Goal: Information Seeking & Learning: Learn about a topic

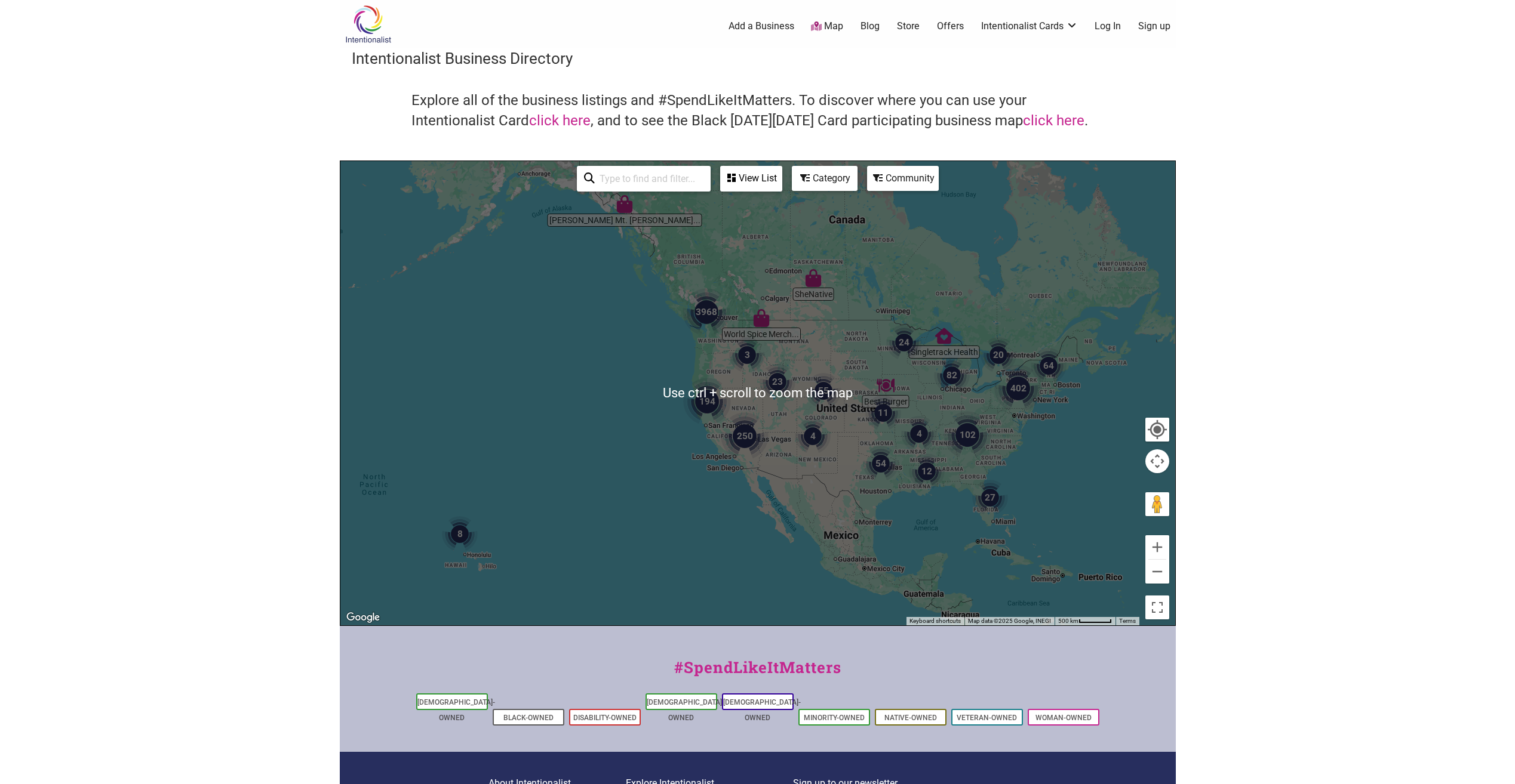
click at [1046, 399] on div at bounding box center [758, 394] width 835 height 464
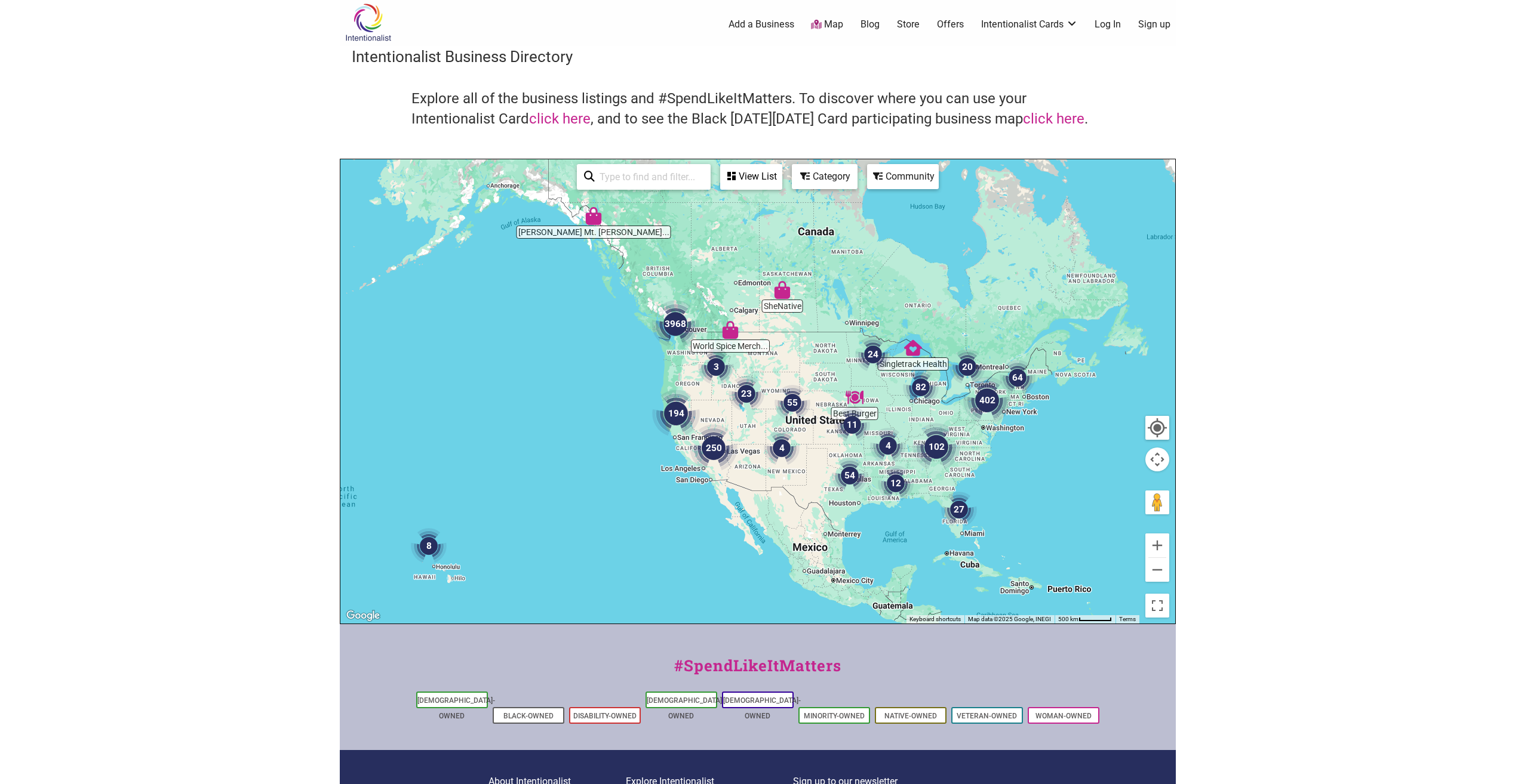
drag, startPoint x: 1048, startPoint y: 409, endPoint x: 1017, endPoint y: 423, distance: 34.0
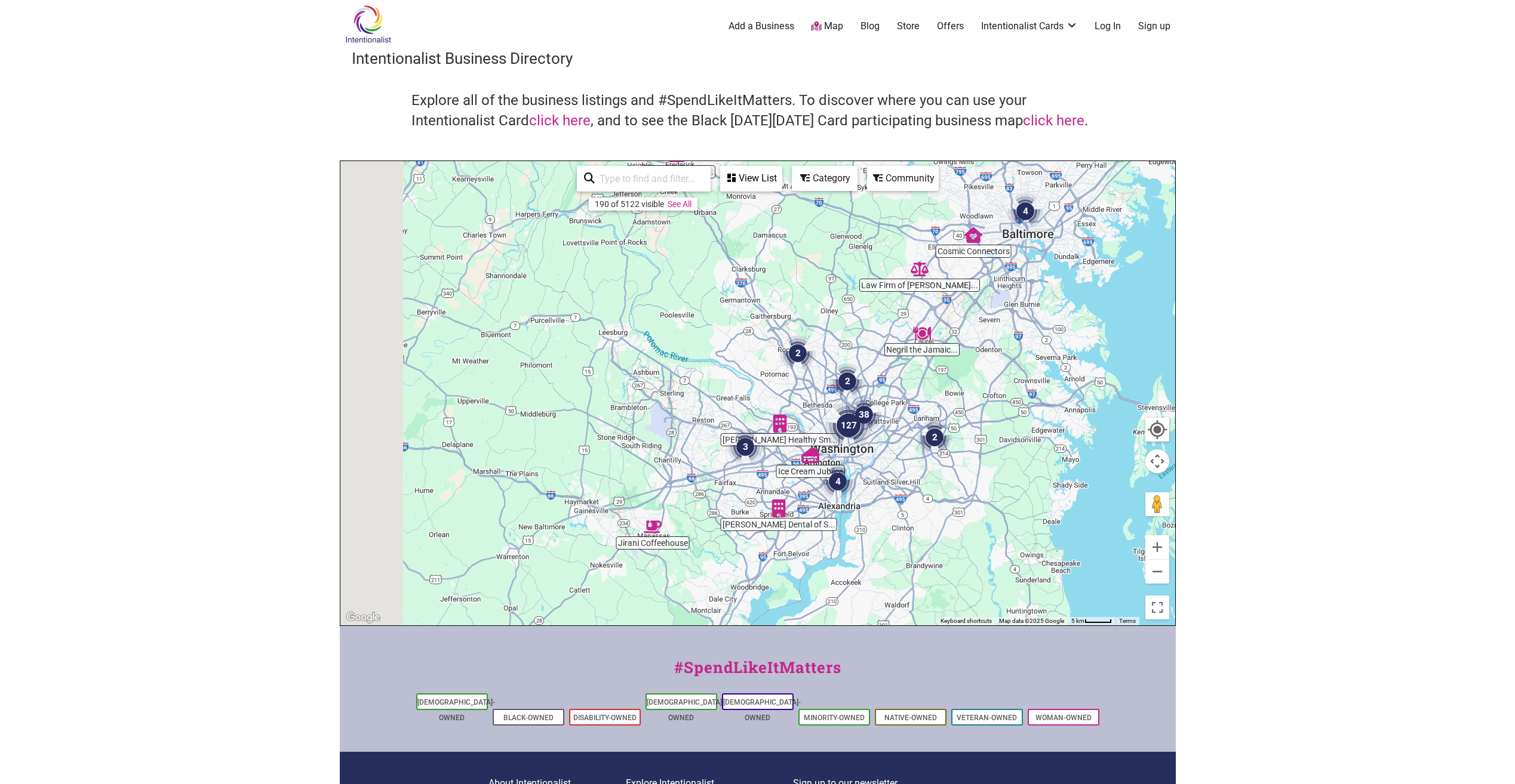
drag, startPoint x: 737, startPoint y: 510, endPoint x: 852, endPoint y: 457, distance: 126.6
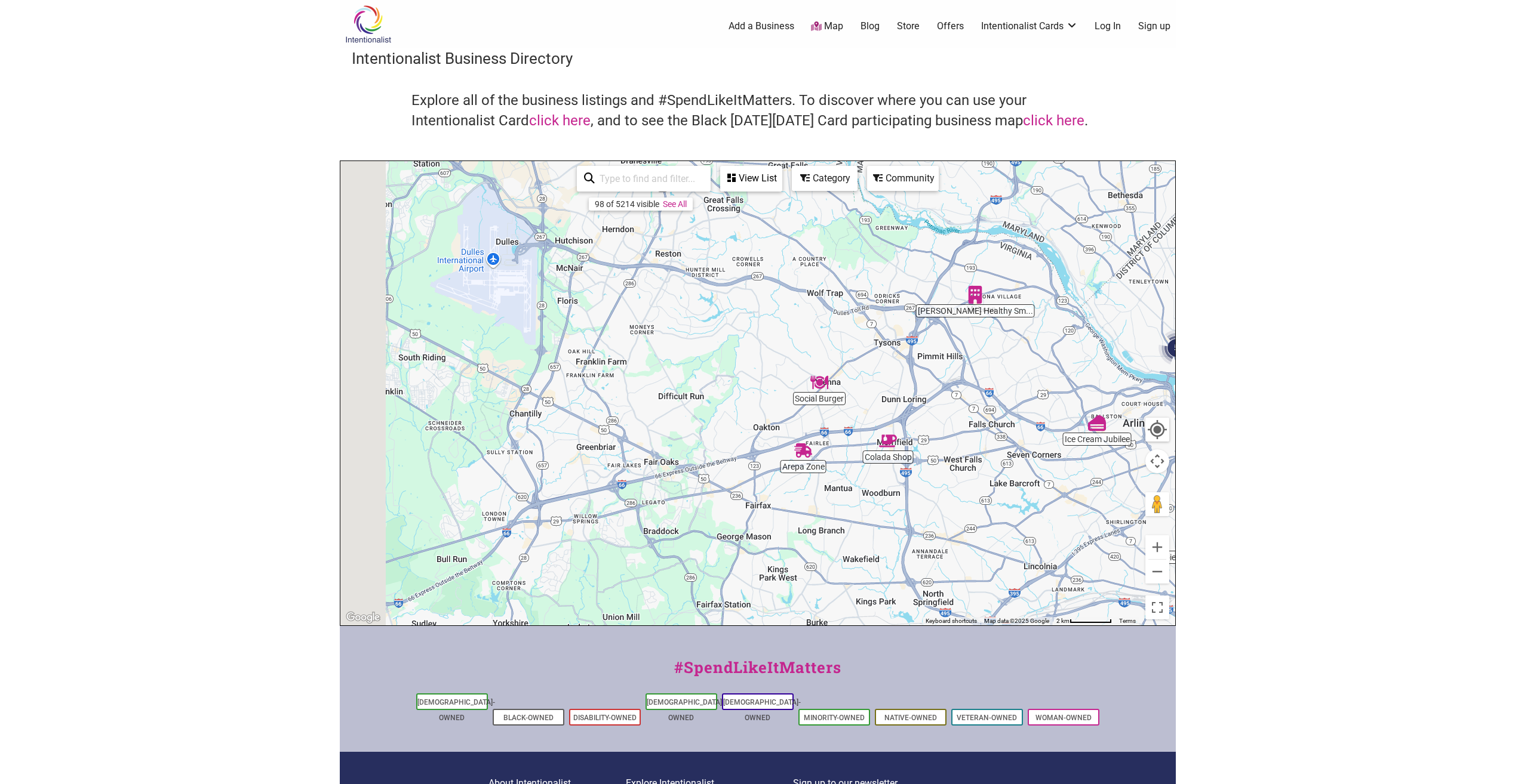
drag, startPoint x: 786, startPoint y: 426, endPoint x: 876, endPoint y: 390, distance: 96.9
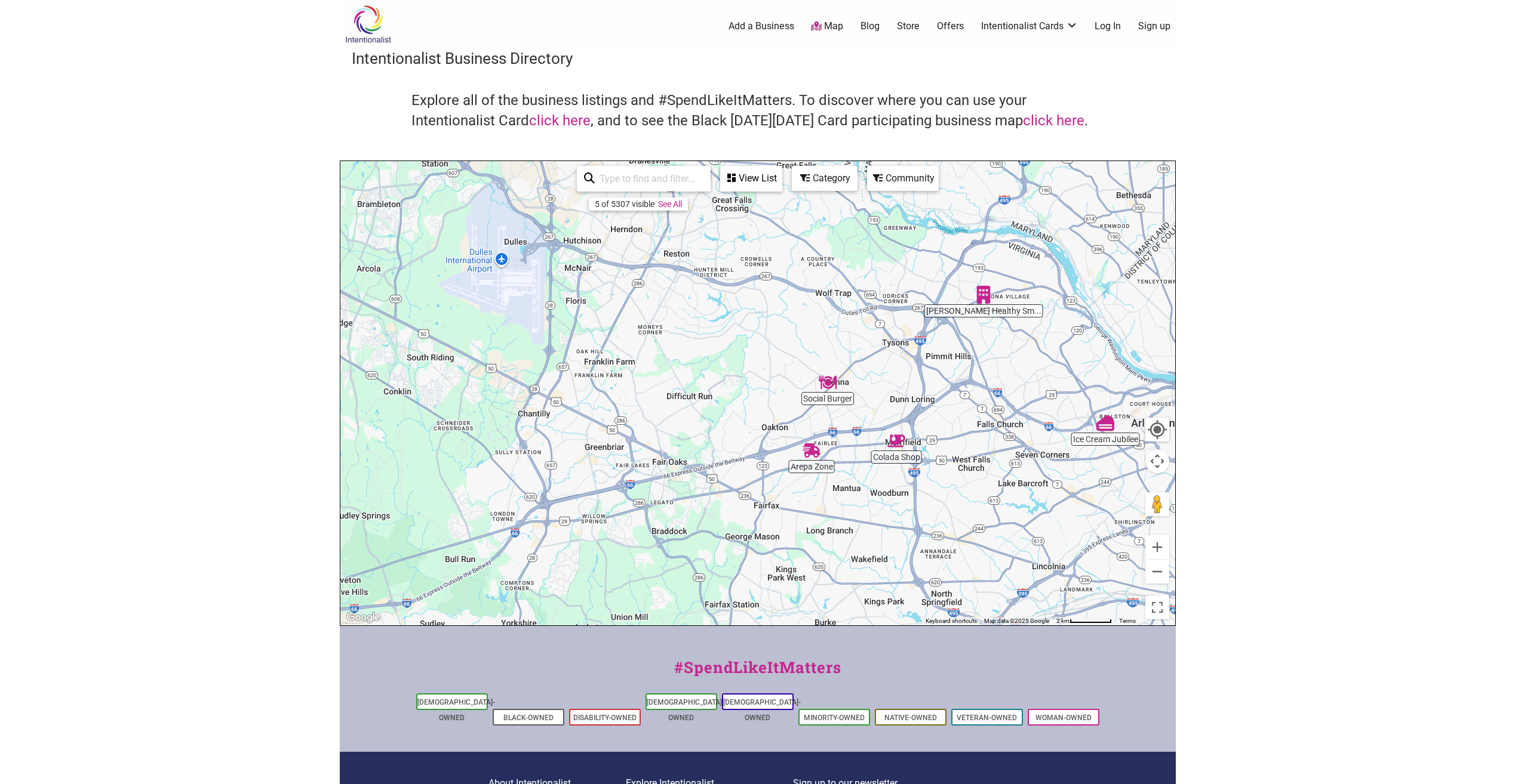
scroll to position [126, 0]
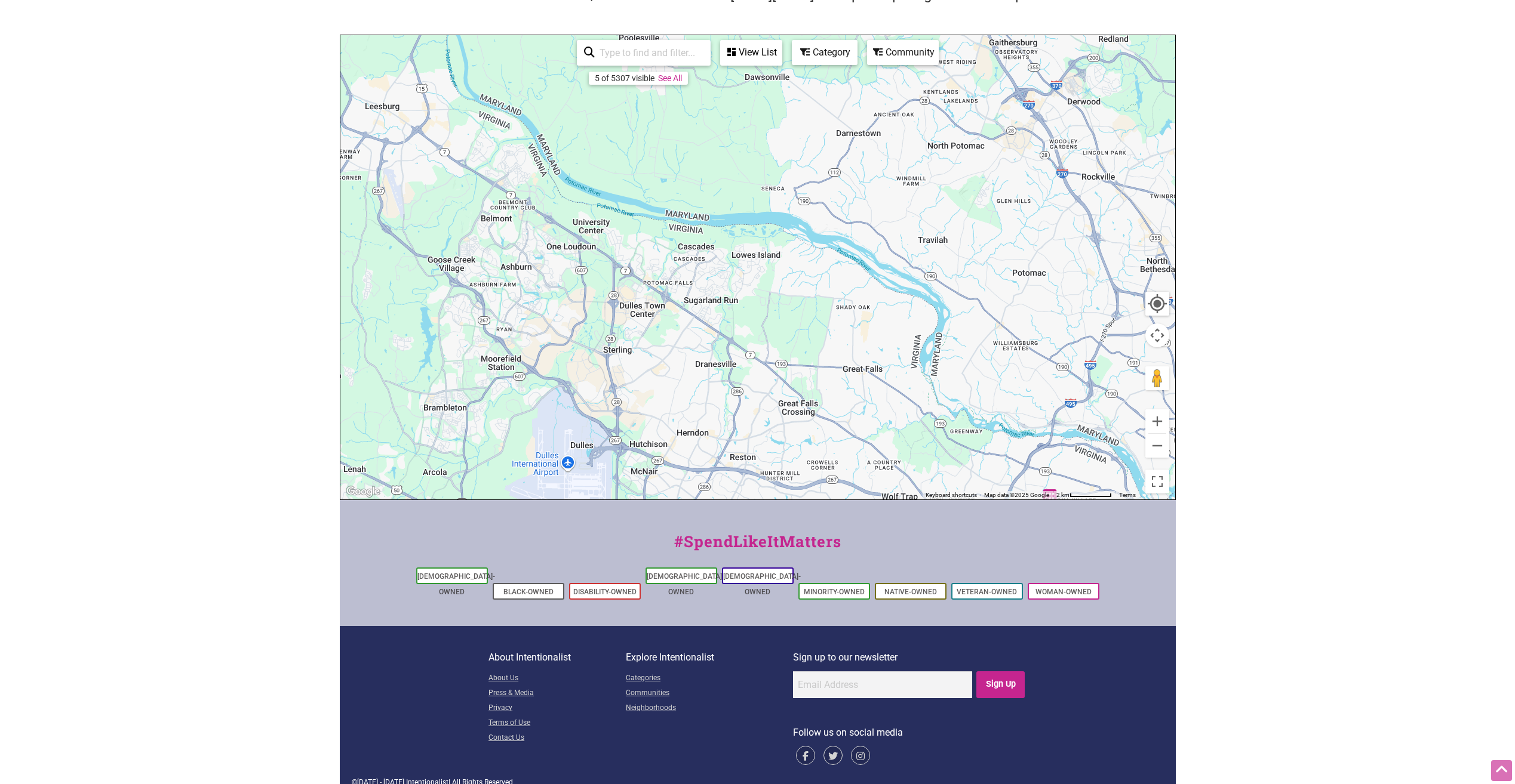
drag, startPoint x: 739, startPoint y: 379, endPoint x: 787, endPoint y: 500, distance: 130.2
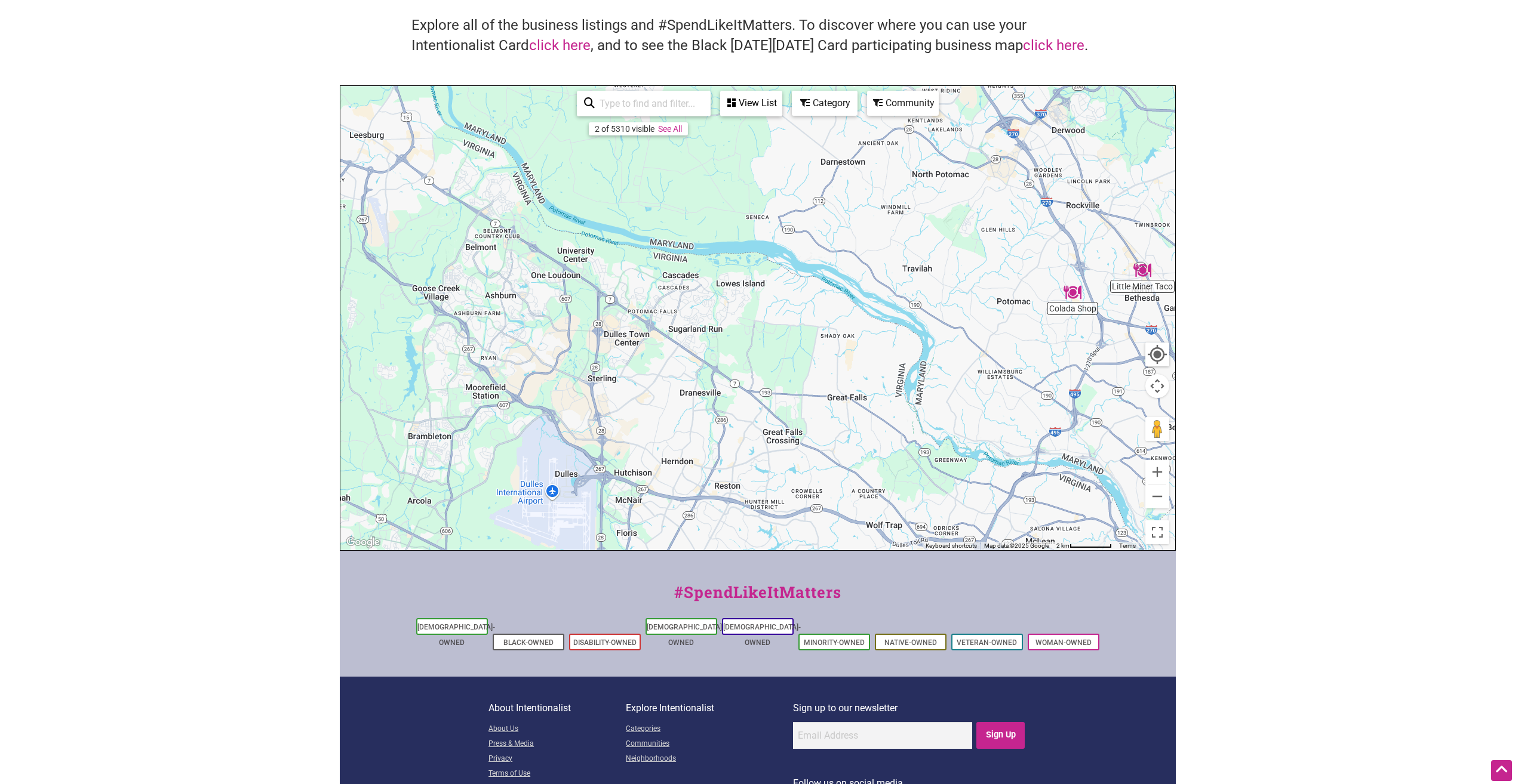
scroll to position [0, 0]
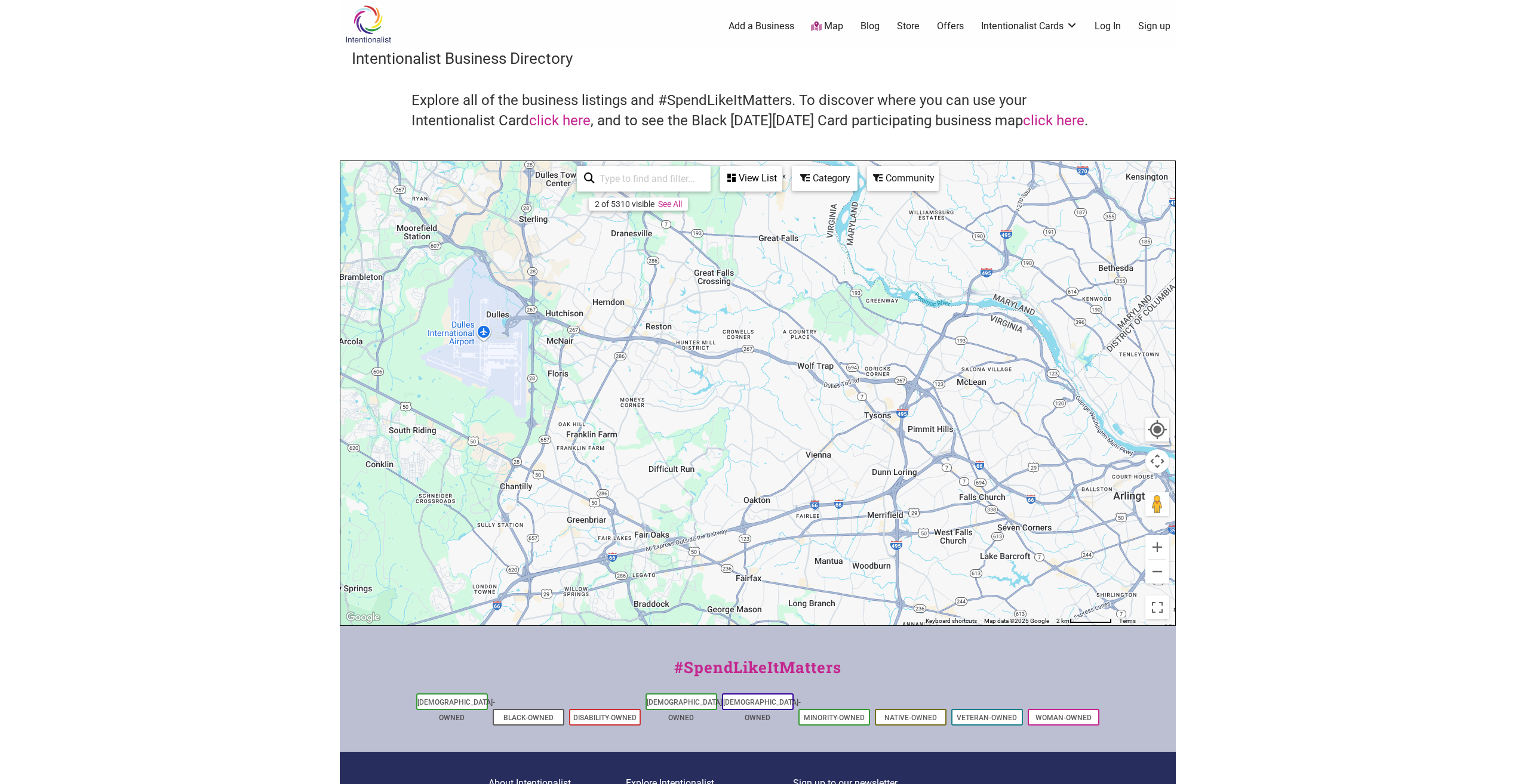
drag, startPoint x: 828, startPoint y: 376, endPoint x: 759, endPoint y: 268, distance: 128.2
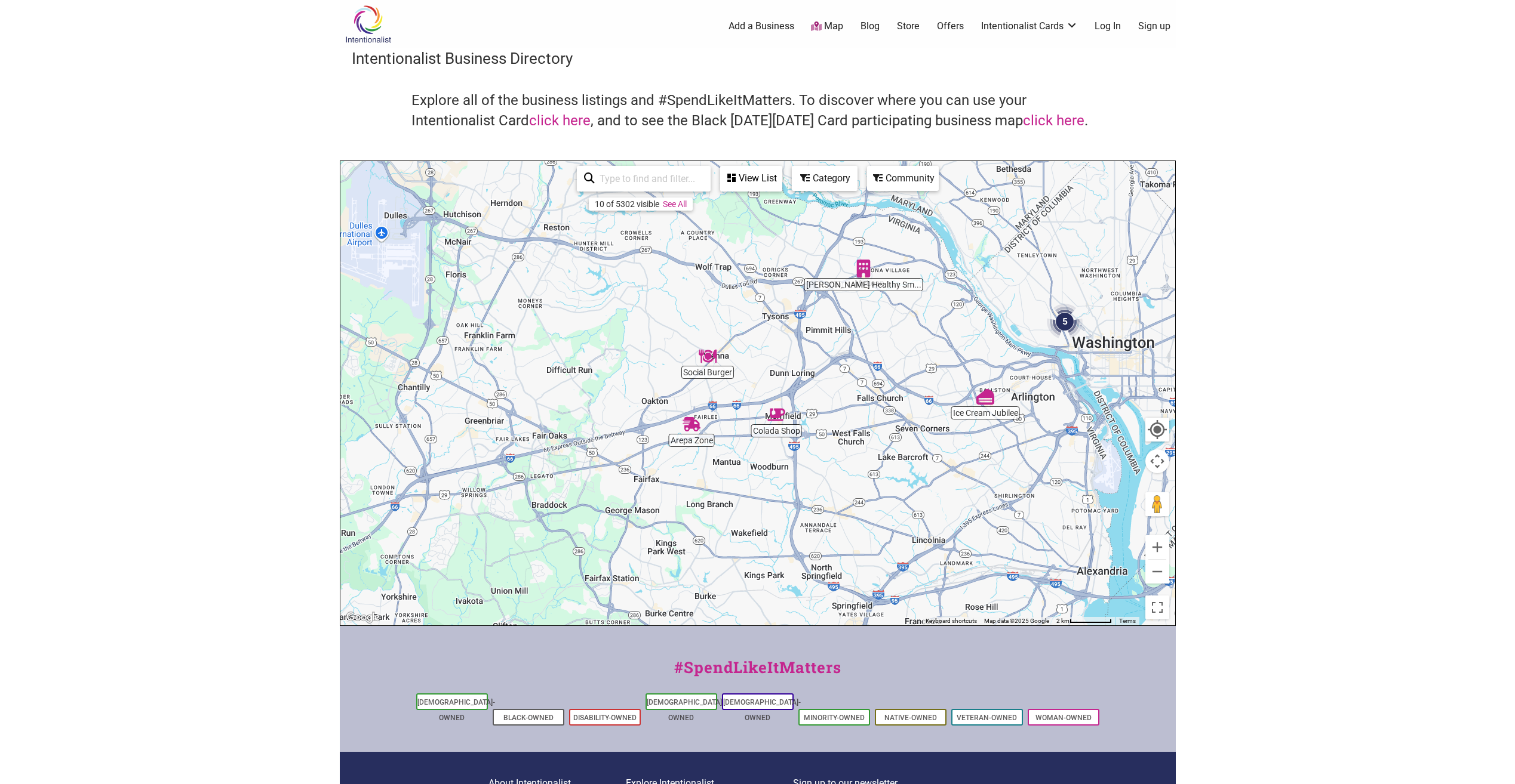
drag, startPoint x: 935, startPoint y: 490, endPoint x: 832, endPoint y: 391, distance: 142.9
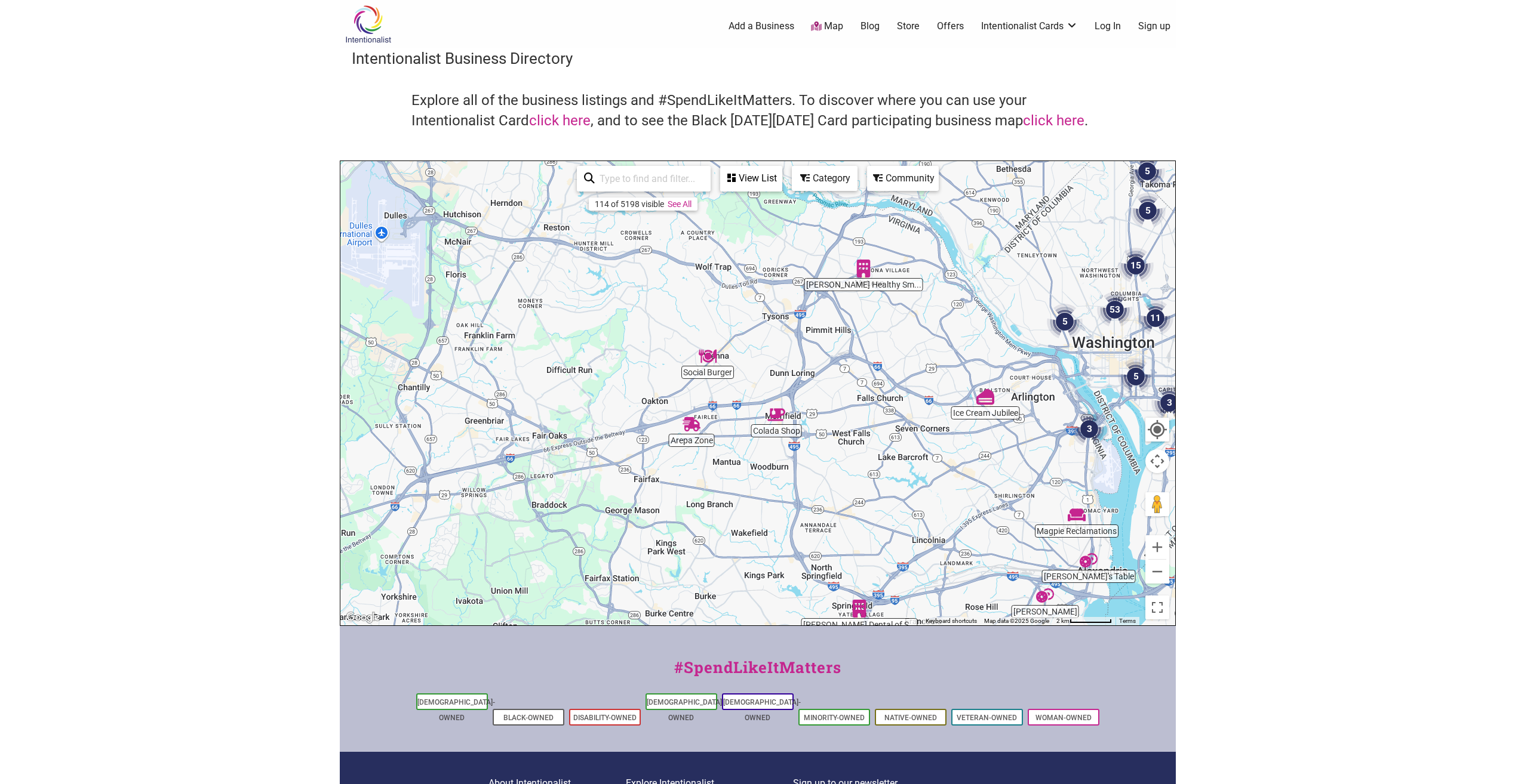
click at [688, 421] on img "Arepa Zone" at bounding box center [691, 424] width 18 height 18
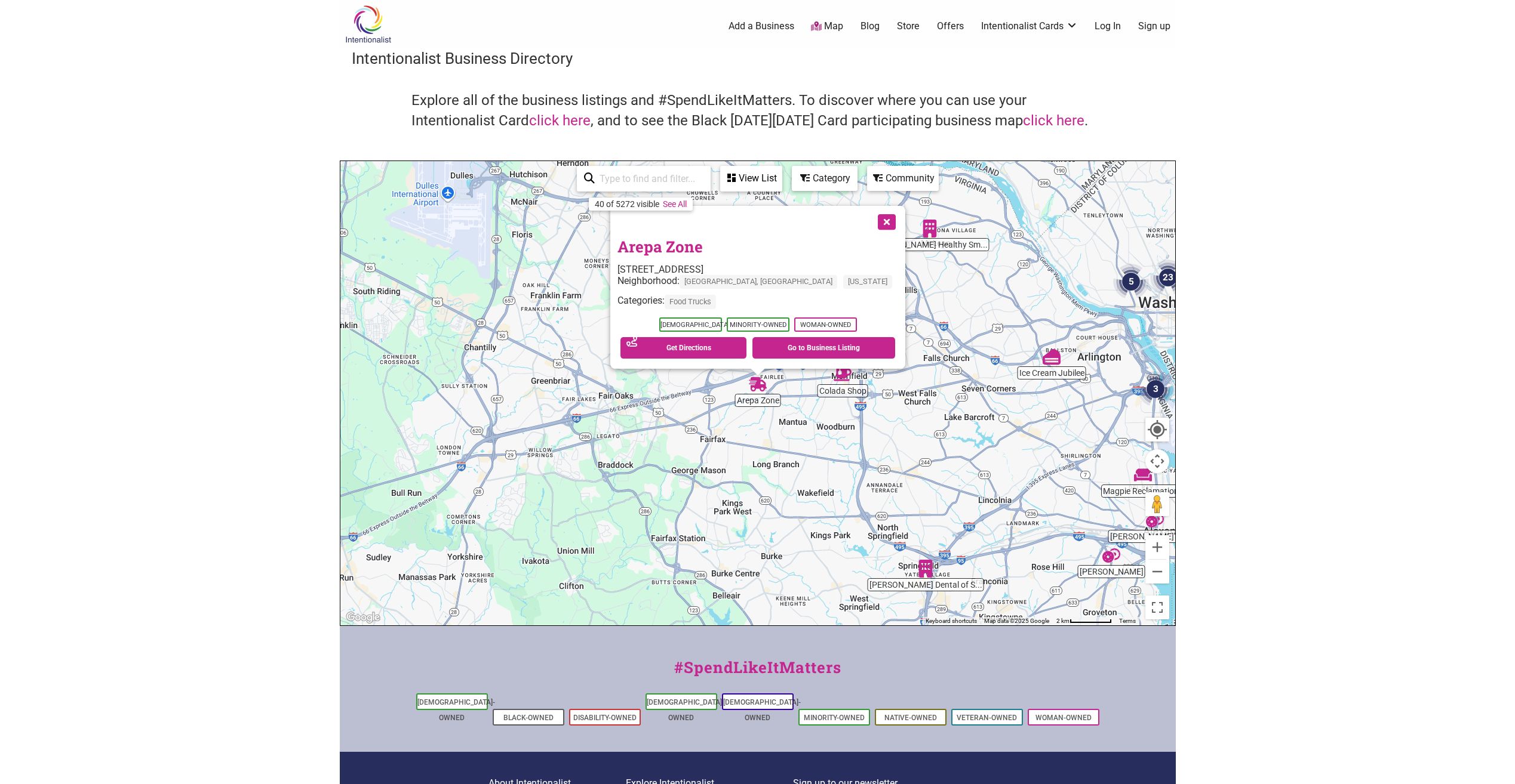
click at [1296, 334] on body "× Menu 0 Add a Business Map Blog Store Offers Intentionalist Cards Buy Black Ca…" at bounding box center [758, 392] width 1515 height 784
click at [871, 220] on button "Close" at bounding box center [886, 221] width 30 height 30
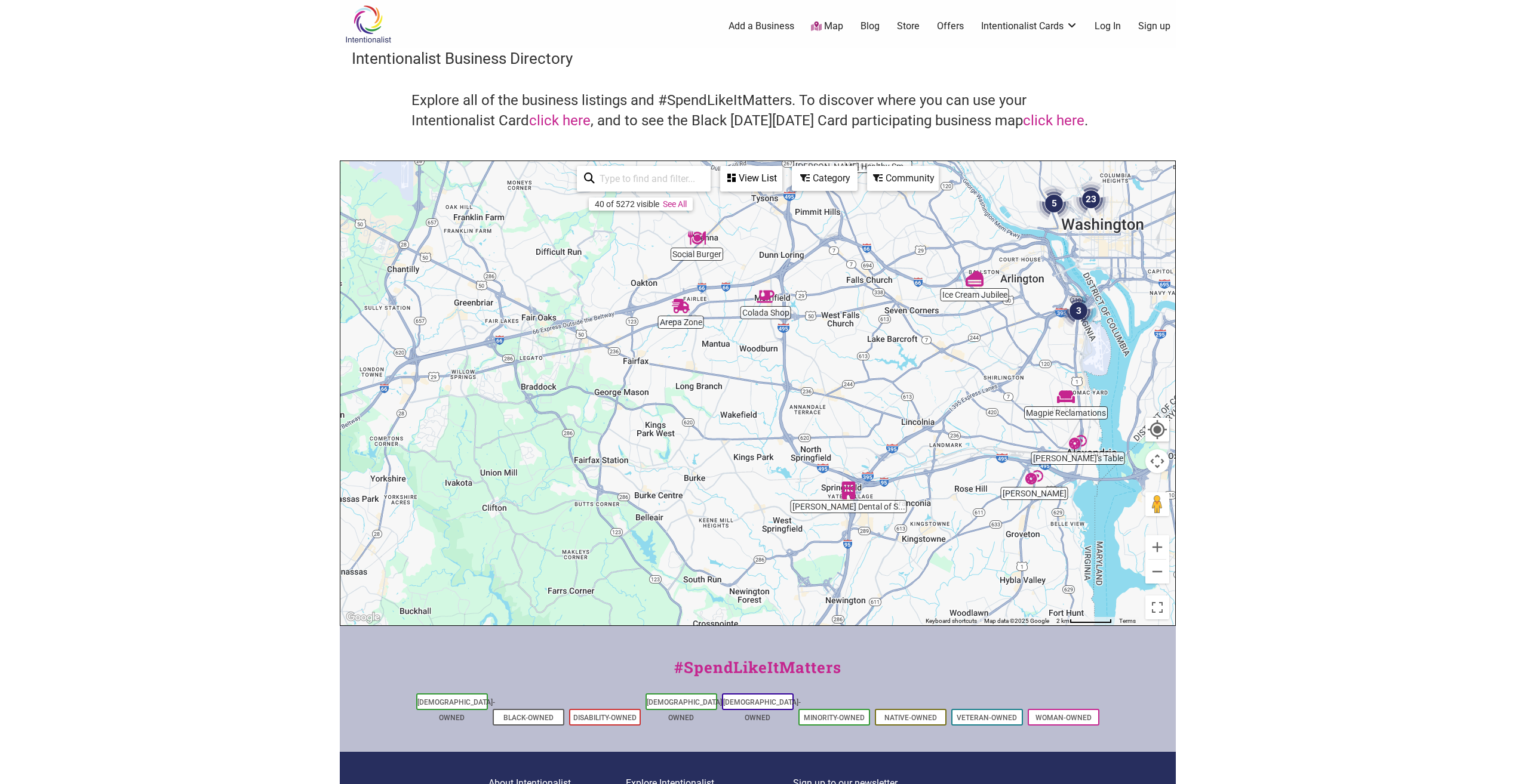
drag, startPoint x: 886, startPoint y: 383, endPoint x: 816, endPoint y: 312, distance: 99.7
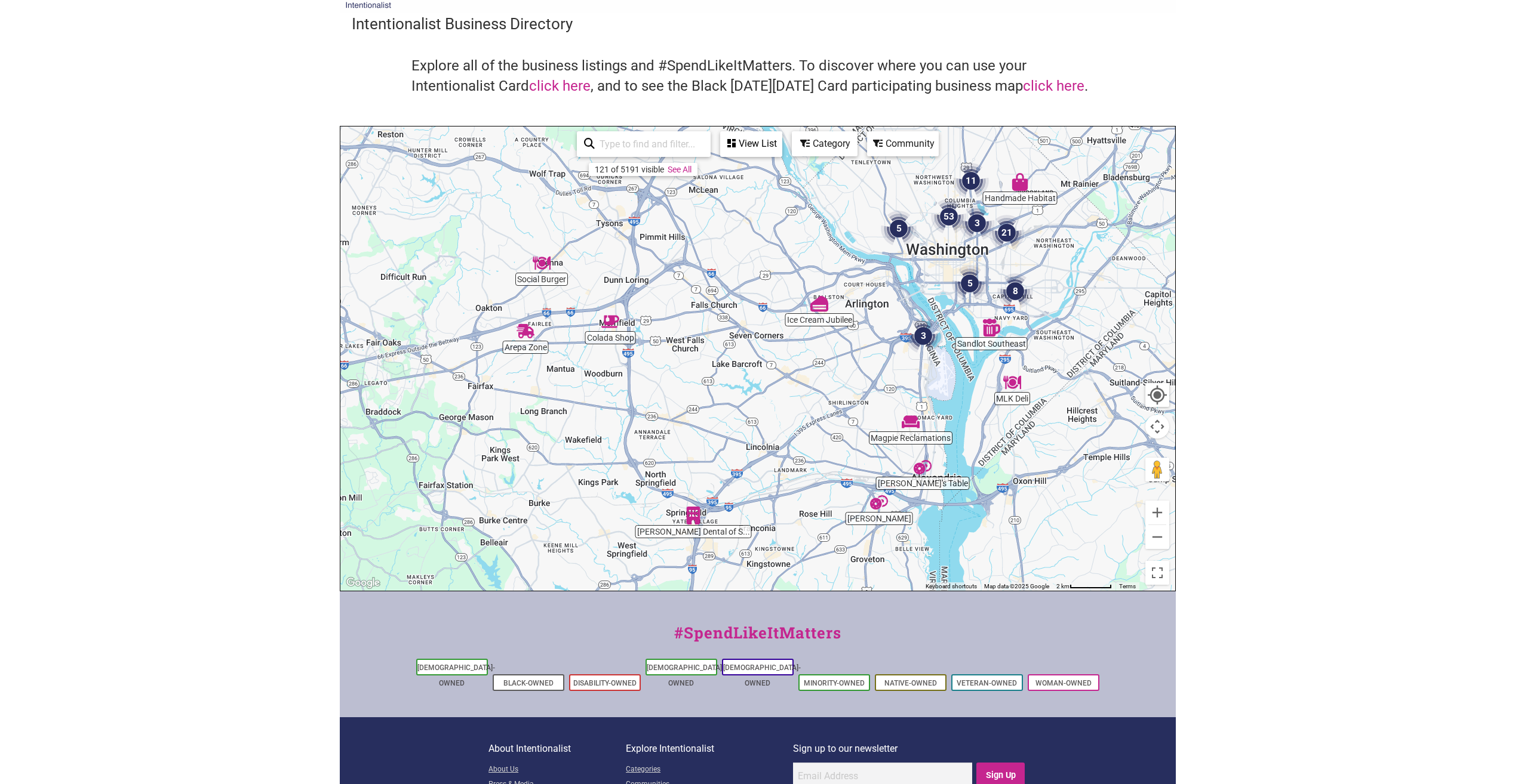
drag, startPoint x: 989, startPoint y: 342, endPoint x: 829, endPoint y: 382, distance: 164.9
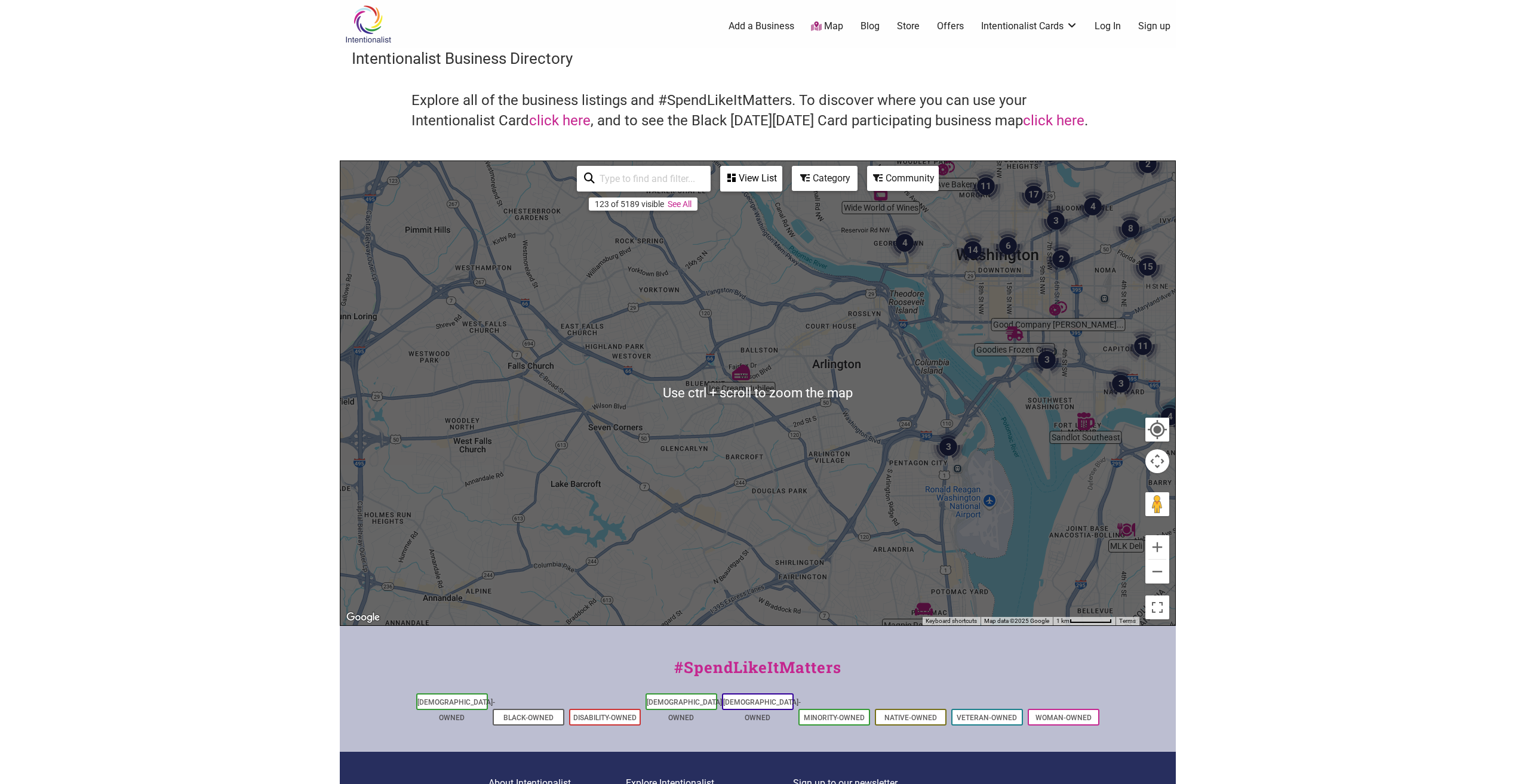
click at [1296, 154] on body "× Menu 0 Add a Business Map Blog Store Offers Intentionalist Cards Buy Black Ca…" at bounding box center [758, 392] width 1515 height 784
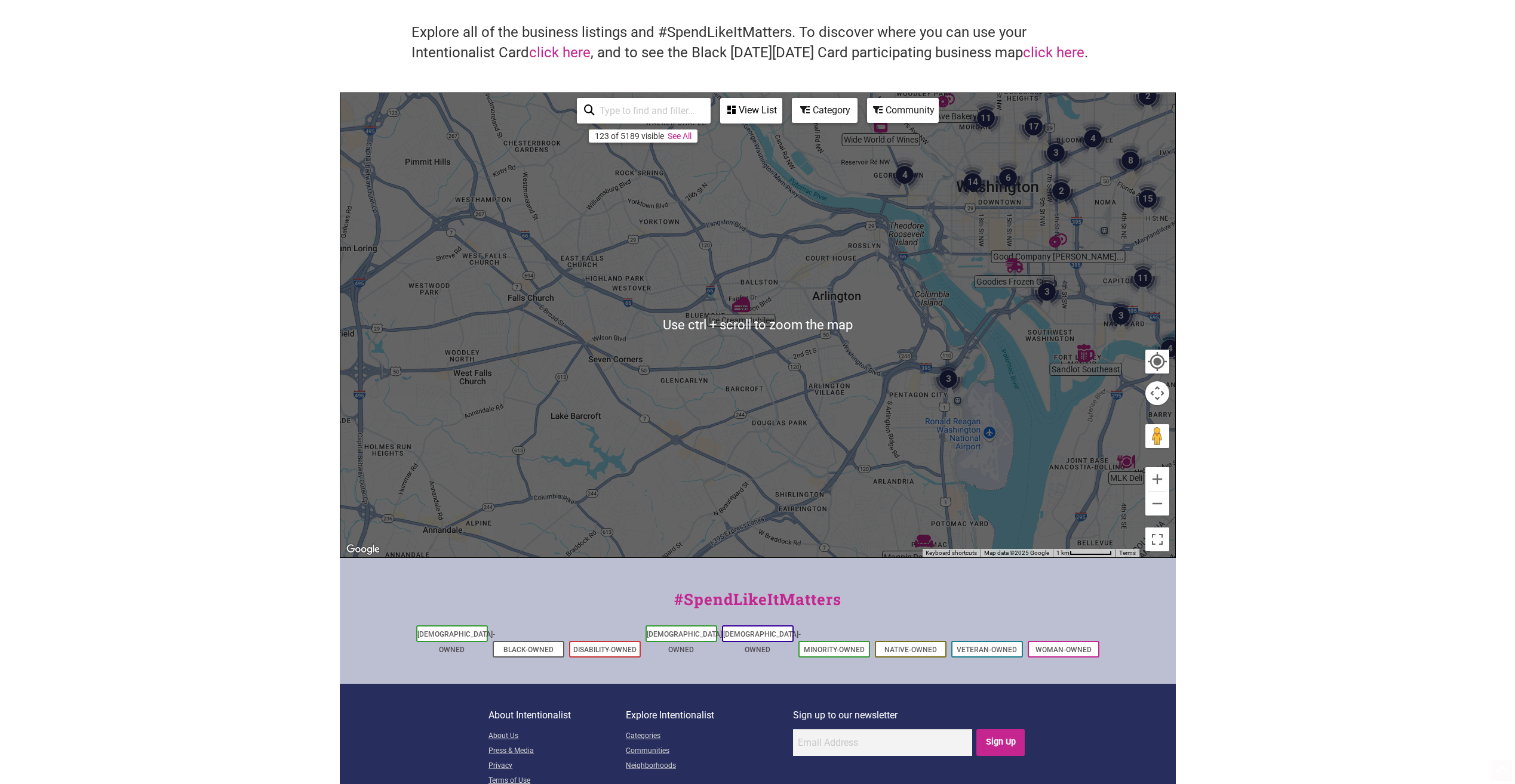
scroll to position [126, 0]
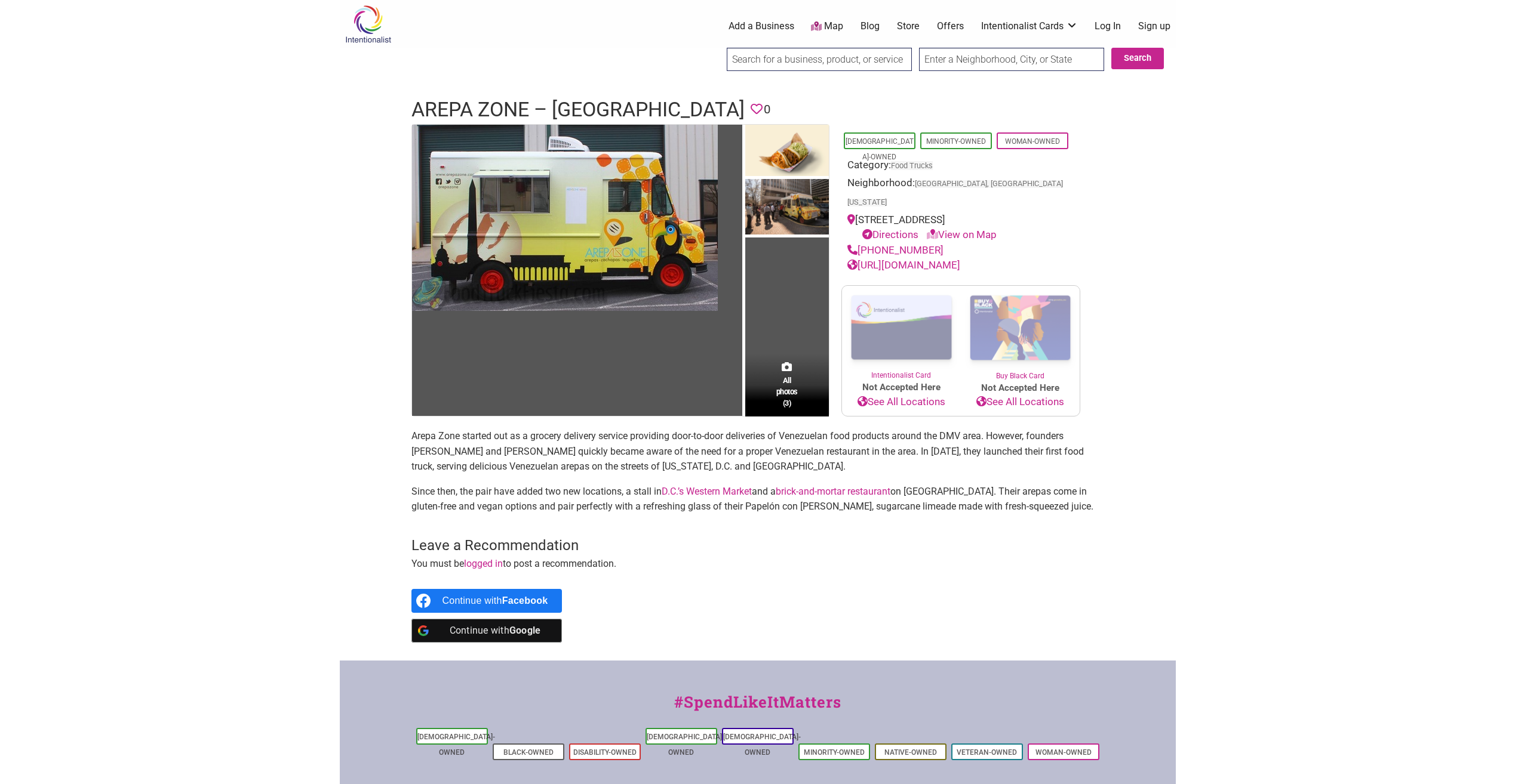
click at [585, 428] on p "Arepa Zone started out as a grocery delivery service providing door-to-door del…" at bounding box center [758, 451] width 693 height 46
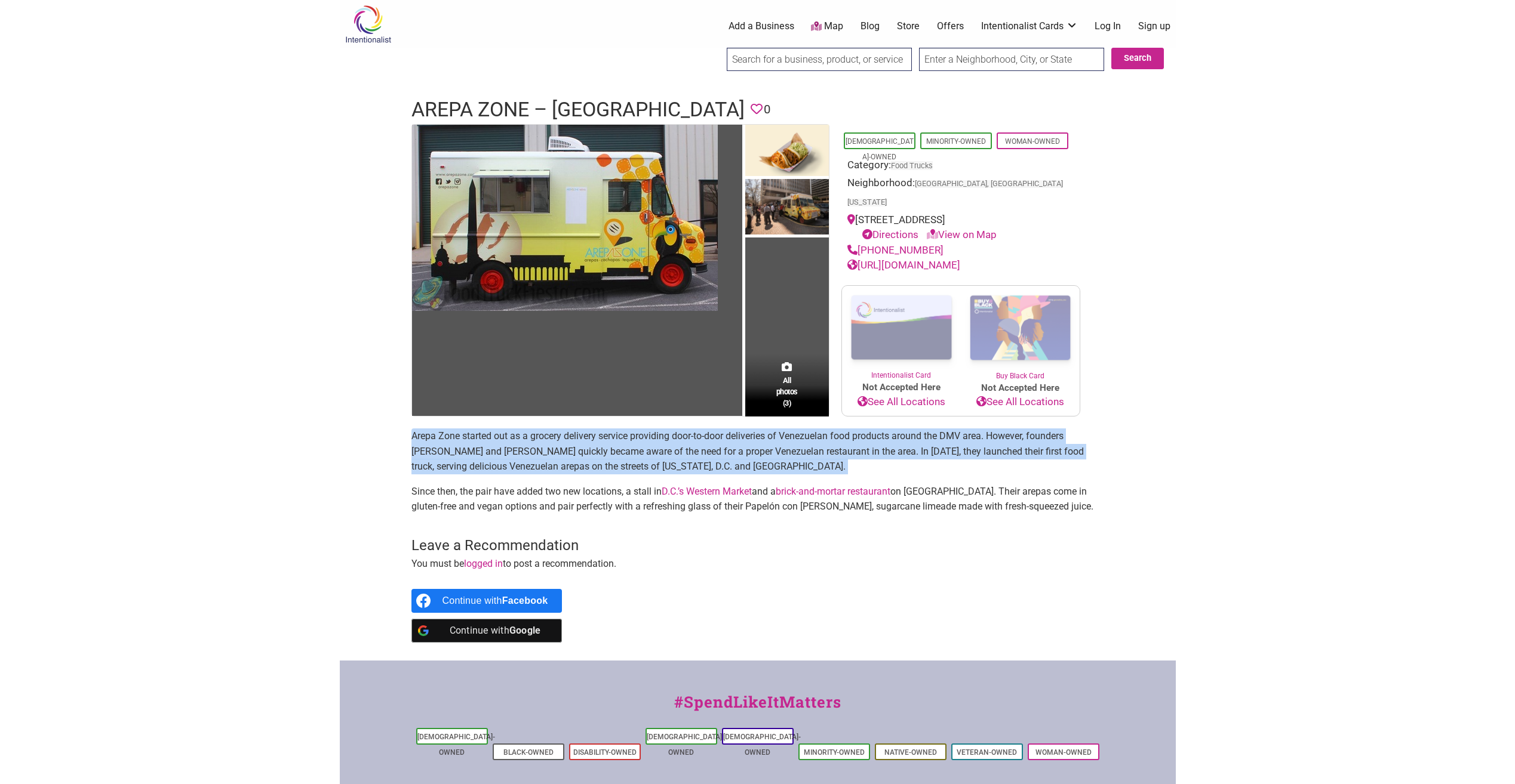
click at [585, 428] on p "Arepa Zone started out as a grocery delivery service providing door-to-door del…" at bounding box center [758, 451] width 693 height 46
click at [943, 408] on main "All photos (3) Latino-Owned Minority-Owned Woman-Owned Category: Food Trucks Ne…" at bounding box center [758, 393] width 693 height 537
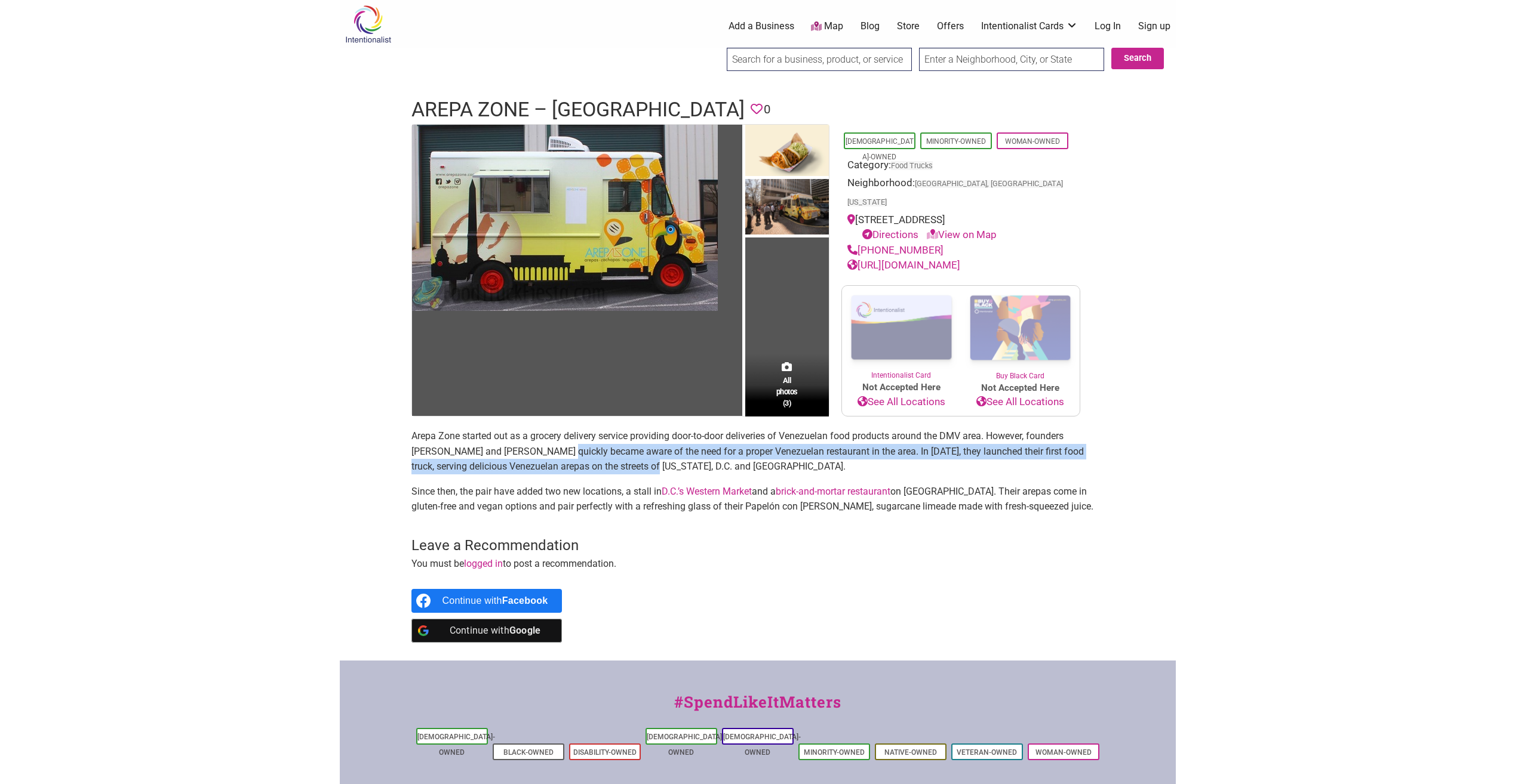
drag, startPoint x: 546, startPoint y: 430, endPoint x: 621, endPoint y: 450, distance: 77.6
click at [621, 450] on p "Arepa Zone started out as a grocery delivery service providing door-to-door del…" at bounding box center [758, 451] width 693 height 46
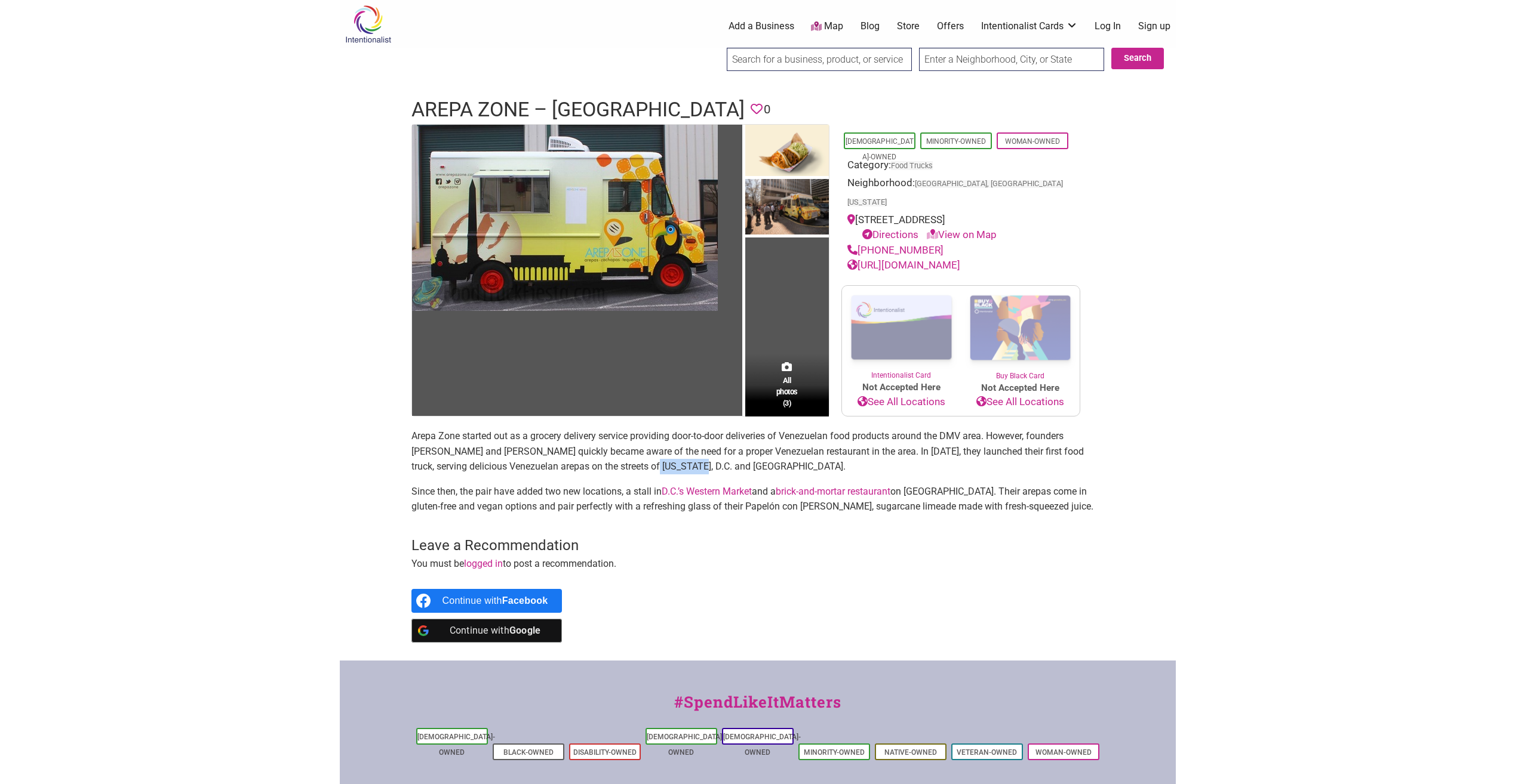
click at [621, 450] on p "Arepa Zone started out as a grocery delivery service providing door-to-door del…" at bounding box center [758, 451] width 693 height 46
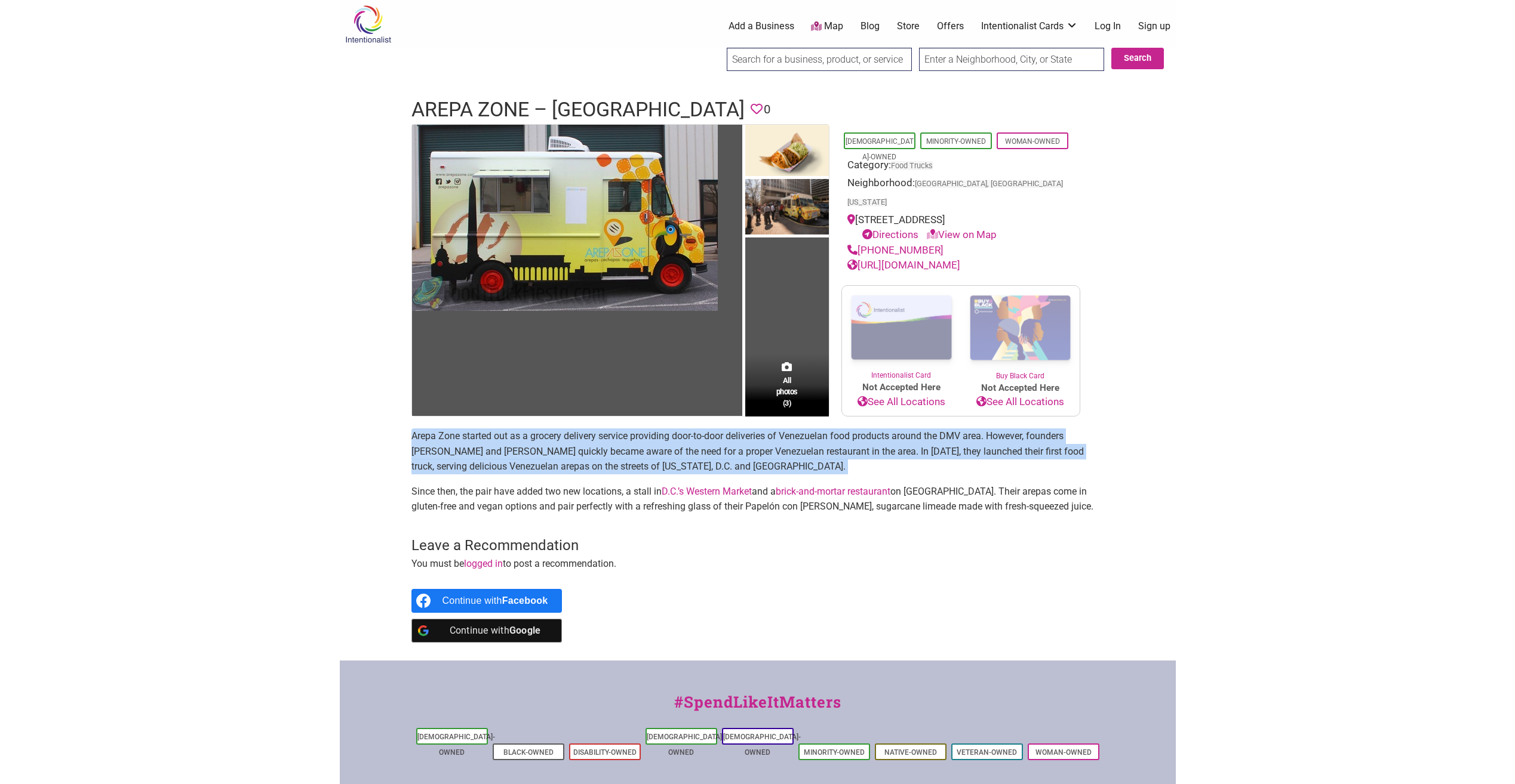
click at [621, 450] on p "Arepa Zone started out as a grocery delivery service providing door-to-door del…" at bounding box center [758, 451] width 693 height 46
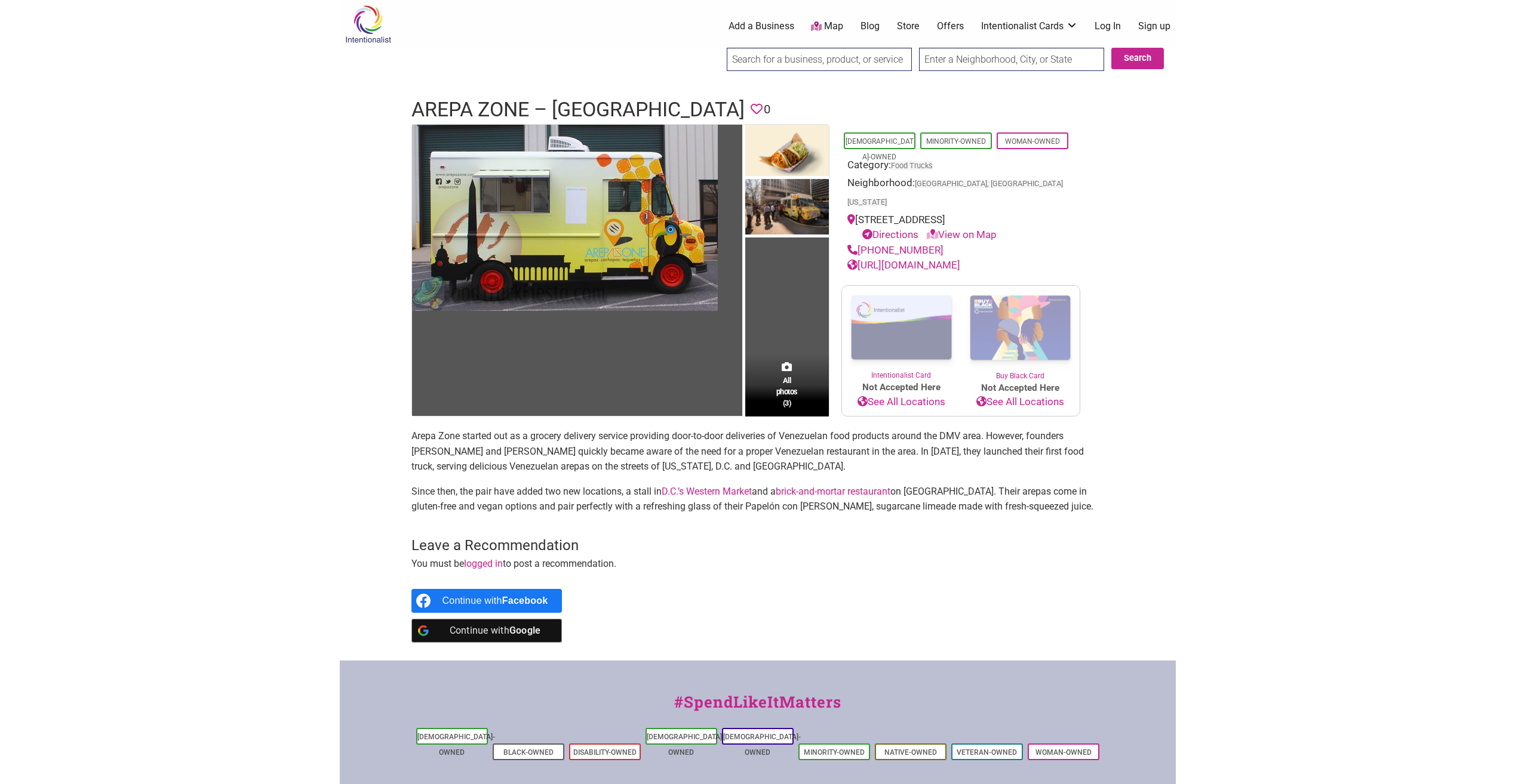
drag, startPoint x: 621, startPoint y: 450, endPoint x: 577, endPoint y: 480, distance: 53.3
click at [577, 484] on p "Since then, the pair have added two new locations, a stall in D.C.’s Western Ma…" at bounding box center [758, 499] width 693 height 31
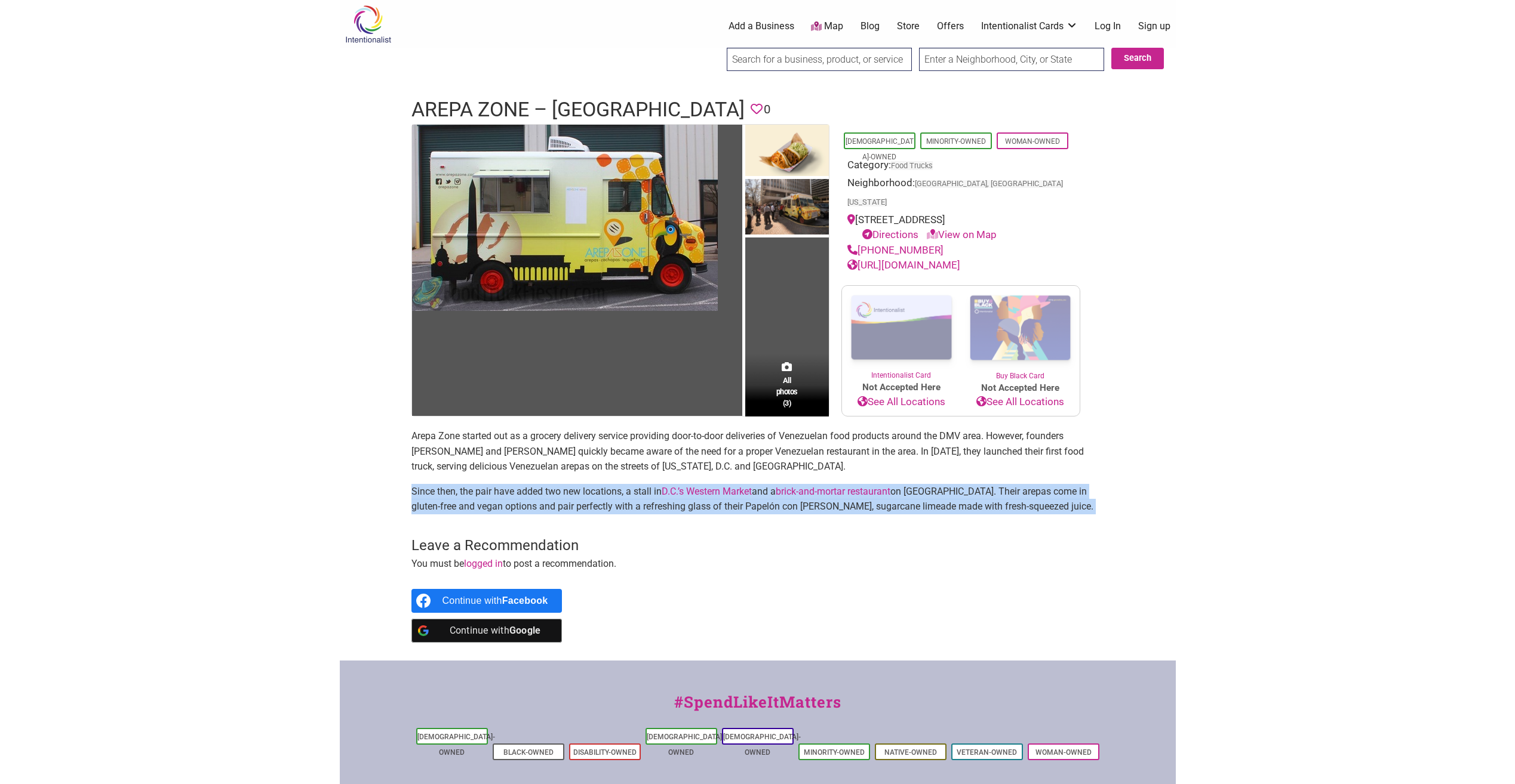
click at [577, 484] on p "Since then, the pair have added two new locations, a stall in D.C.’s Western Ma…" at bounding box center [758, 499] width 693 height 31
drag, startPoint x: 577, startPoint y: 480, endPoint x: 569, endPoint y: 486, distance: 10.0
click at [569, 486] on p "Since then, the pair have added two new locations, a stall in D.C.’s Western Ma…" at bounding box center [758, 499] width 693 height 31
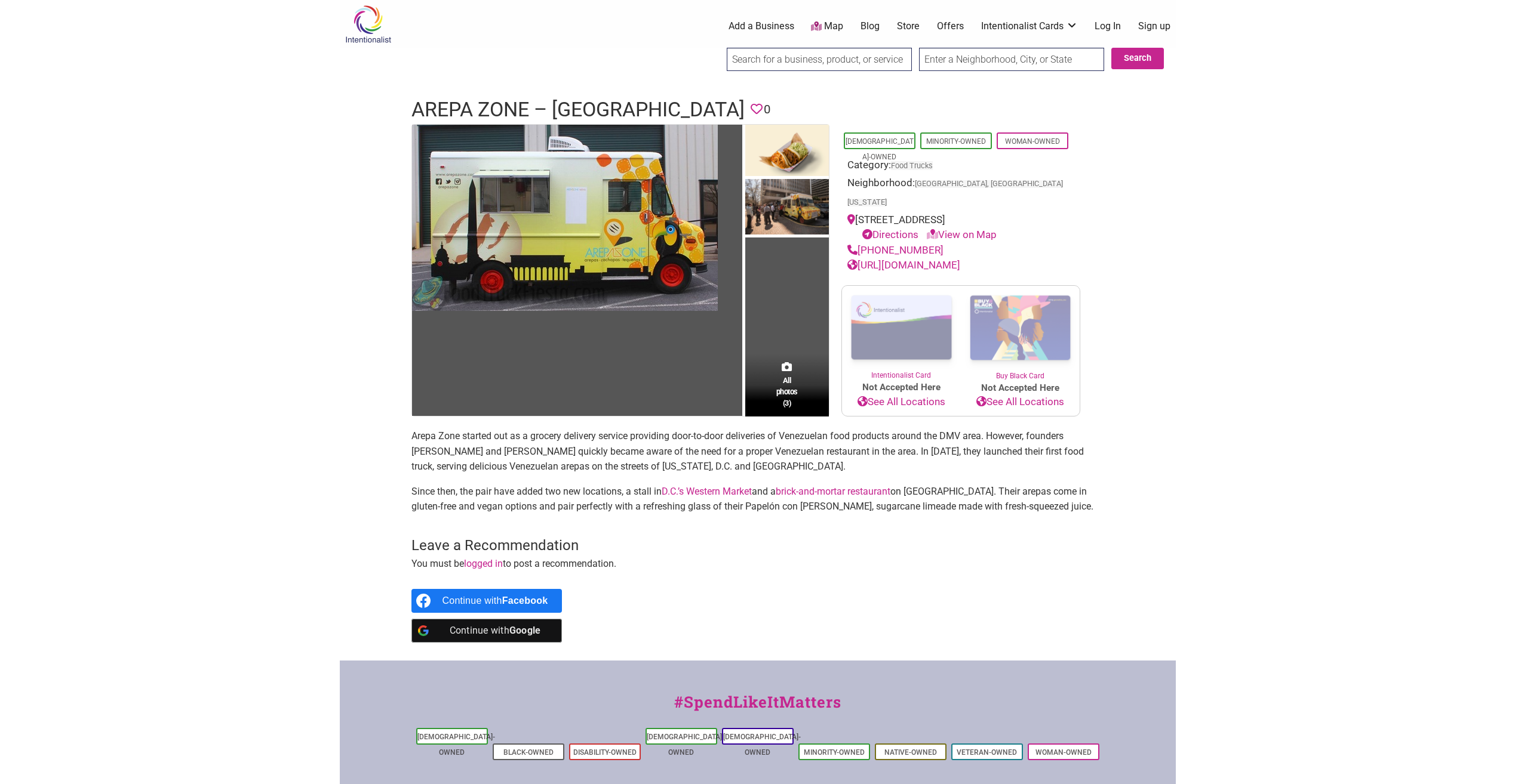
click at [918, 259] on link "https://arepazone.com/" at bounding box center [903, 264] width 113 height 12
